Goal: Transaction & Acquisition: Purchase product/service

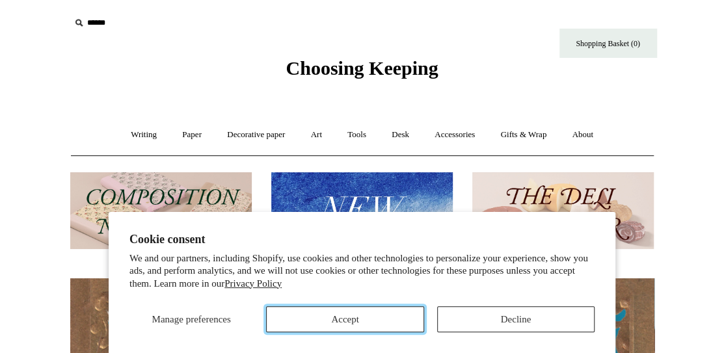
click at [352, 319] on button "Accept" at bounding box center [344, 319] width 157 height 26
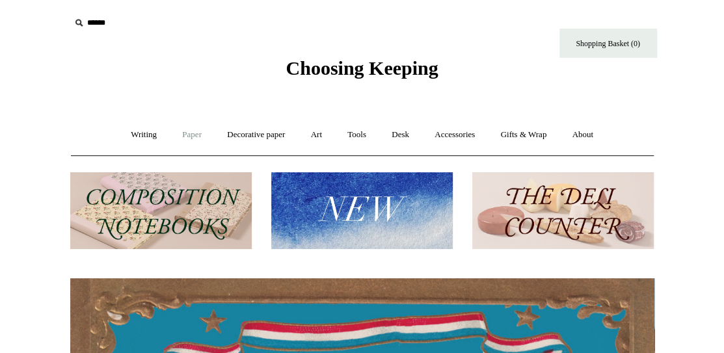
click at [187, 129] on link "Paper +" at bounding box center [191, 135] width 43 height 34
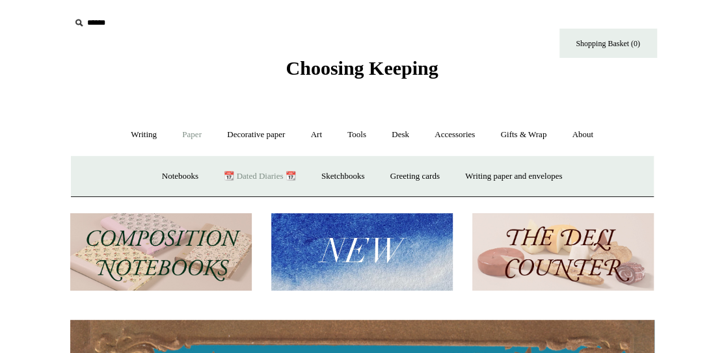
click at [243, 176] on link "📆 Dated Diaries 📆" at bounding box center [259, 176] width 95 height 34
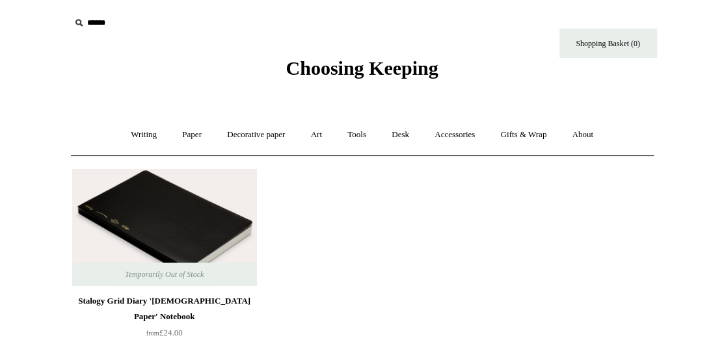
click at [172, 183] on img at bounding box center [164, 227] width 185 height 117
